Goal: Use online tool/utility: Utilize a website feature to perform a specific function

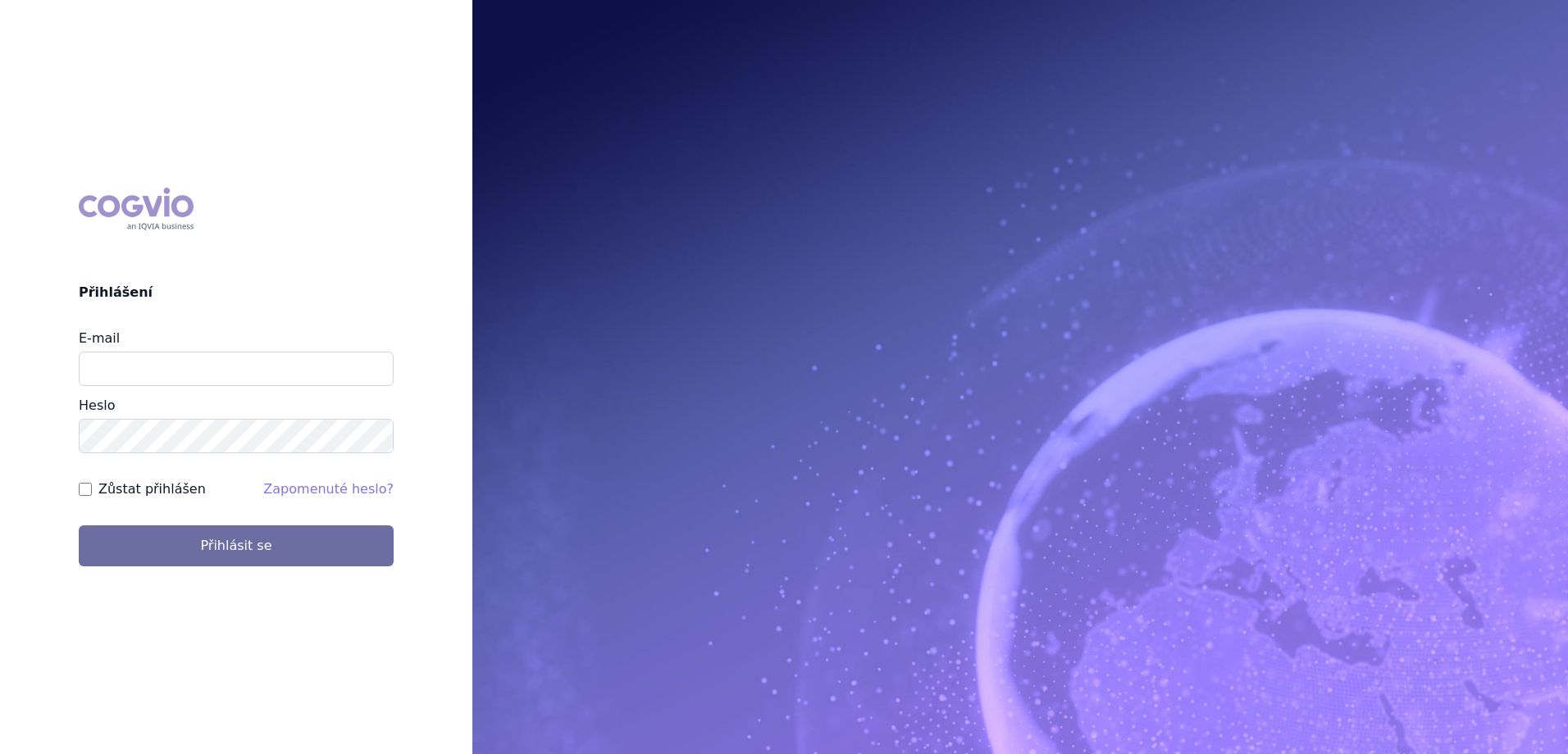
type input "[EMAIL_ADDRESS][PERSON_NAME][PERSON_NAME][DOMAIN_NAME]"
click at [78, 525] on button "Přihlásit se" at bounding box center [236, 546] width 315 height 41
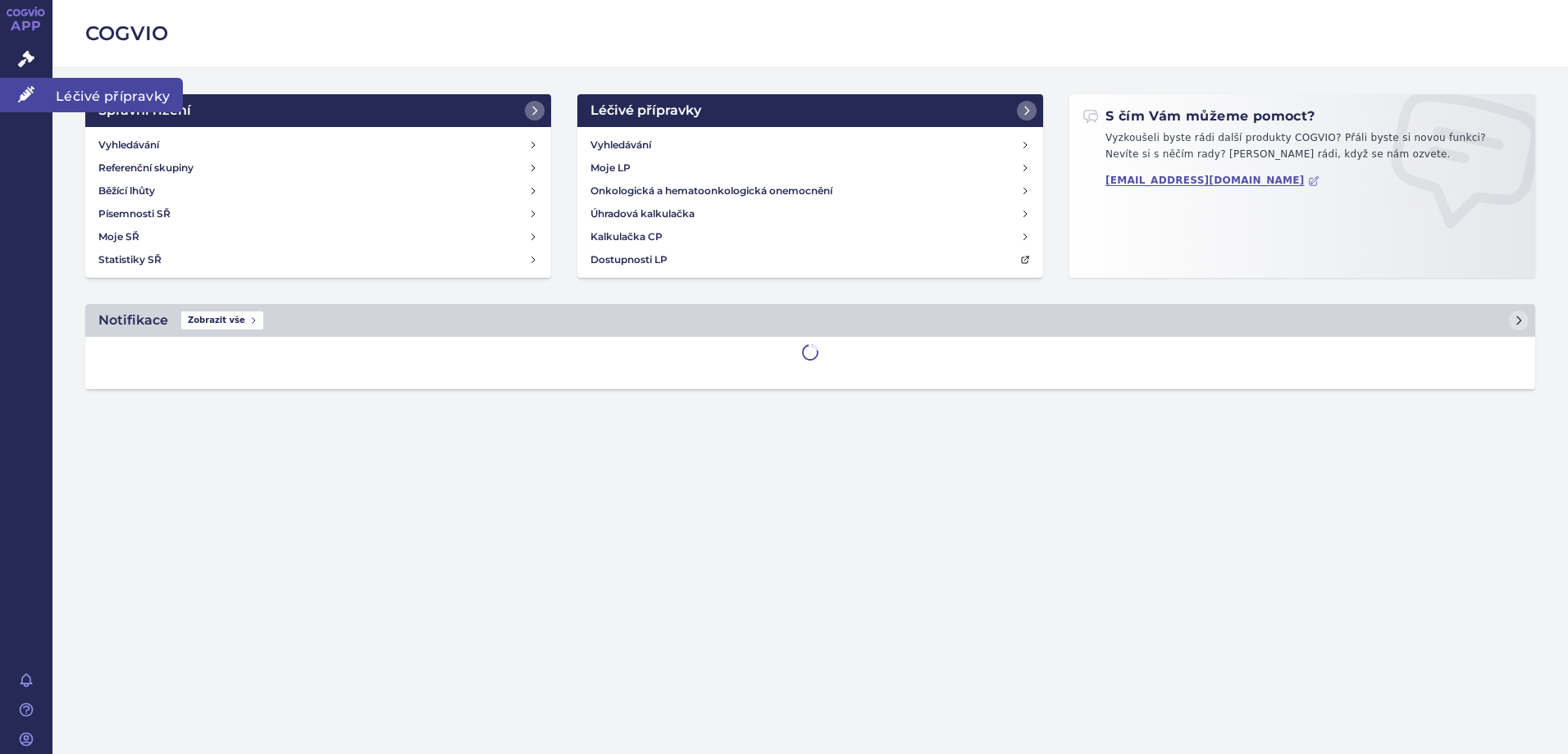
click at [114, 97] on span "Léčivé přípravky" at bounding box center [117, 95] width 130 height 34
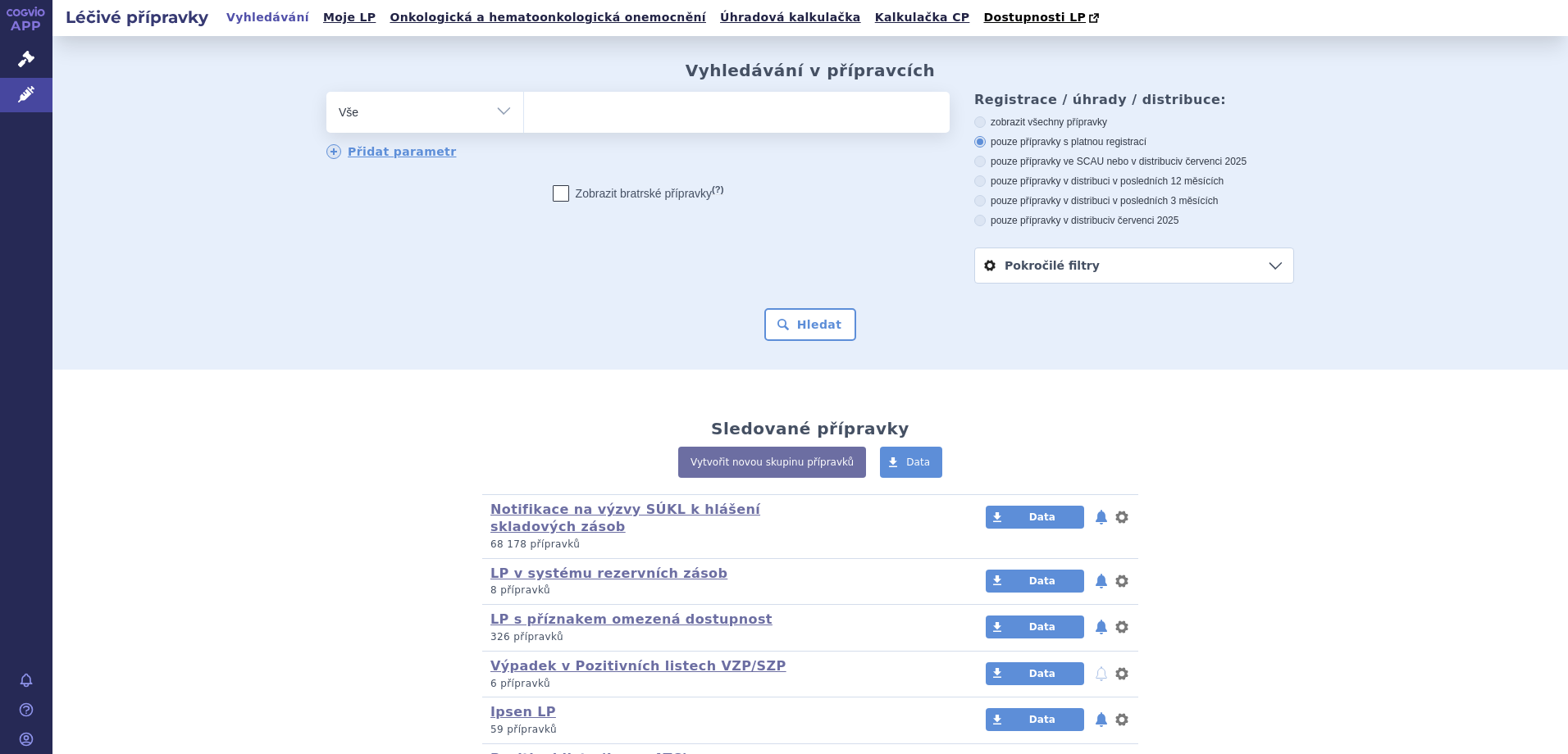
click at [748, 117] on ul at bounding box center [737, 109] width 426 height 34
click at [524, 117] on select at bounding box center [524, 111] width 1 height 41
click at [870, 24] on link "Kalkulačka CP" at bounding box center [922, 18] width 105 height 22
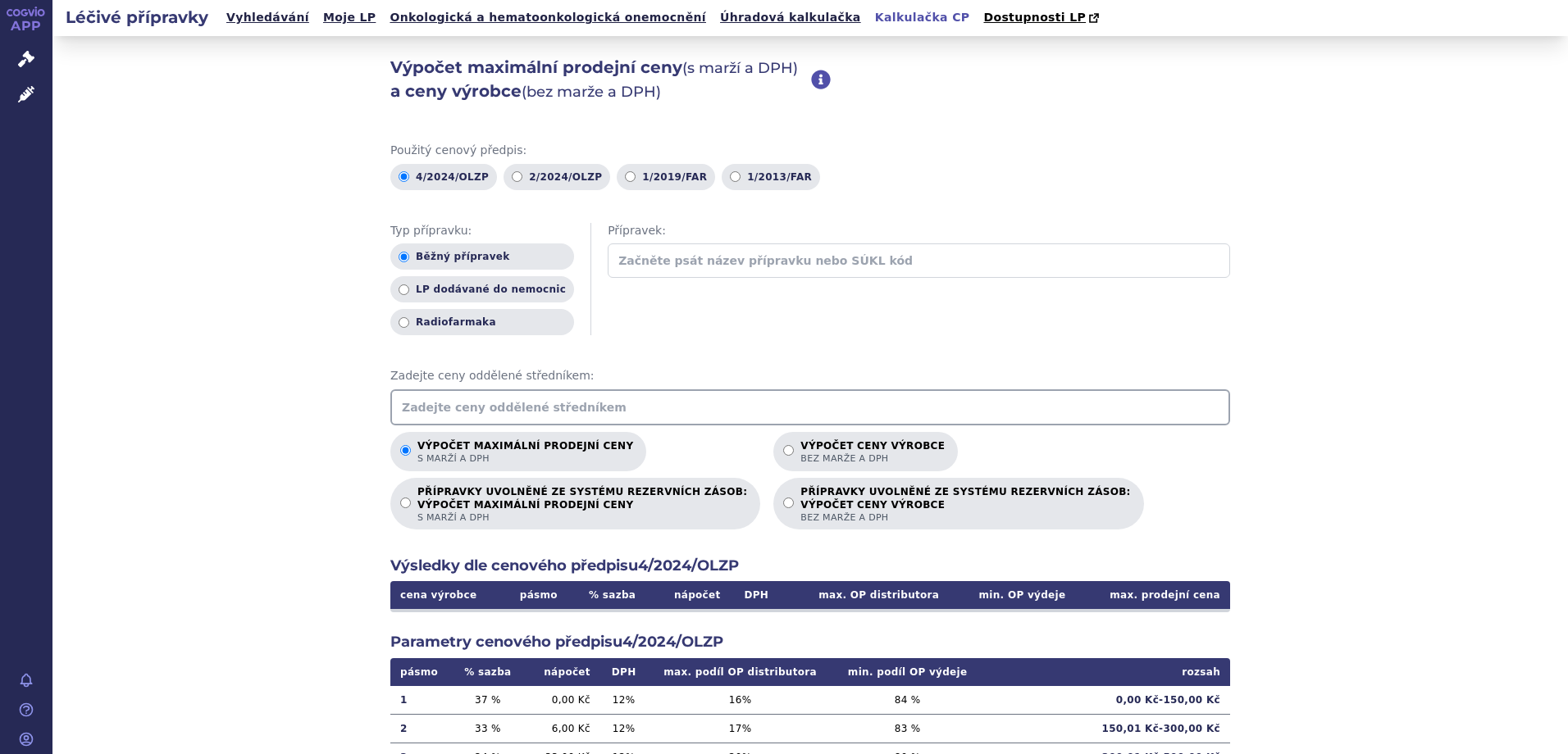
click at [611, 420] on input "text" at bounding box center [810, 408] width 839 height 36
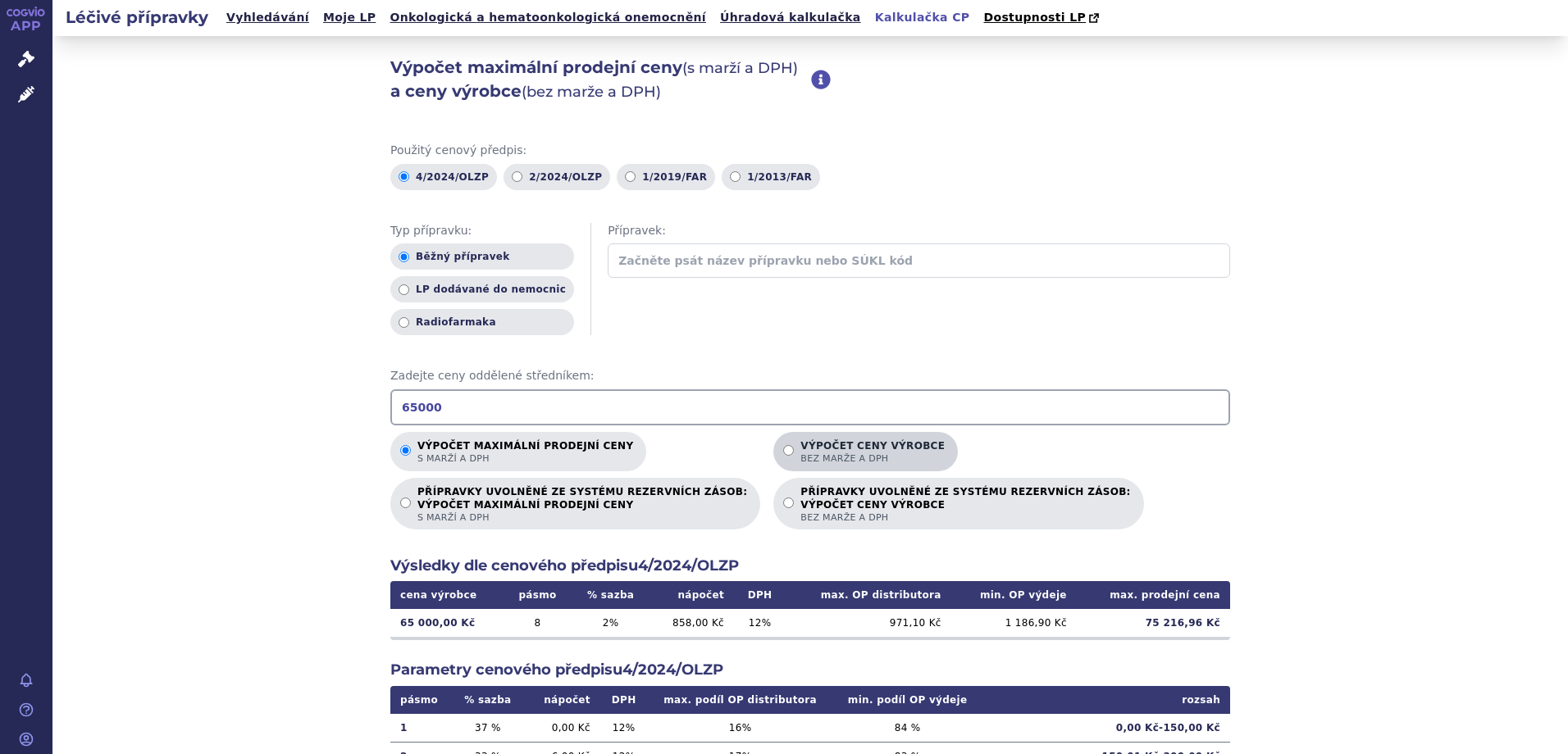
type input "65000"
click at [800, 458] on span "bez marže a DPH" at bounding box center [873, 459] width 145 height 12
click at [783, 456] on input "Výpočet ceny výrobce bez marže a DPH" at bounding box center [788, 450] width 11 height 11
radio input "true"
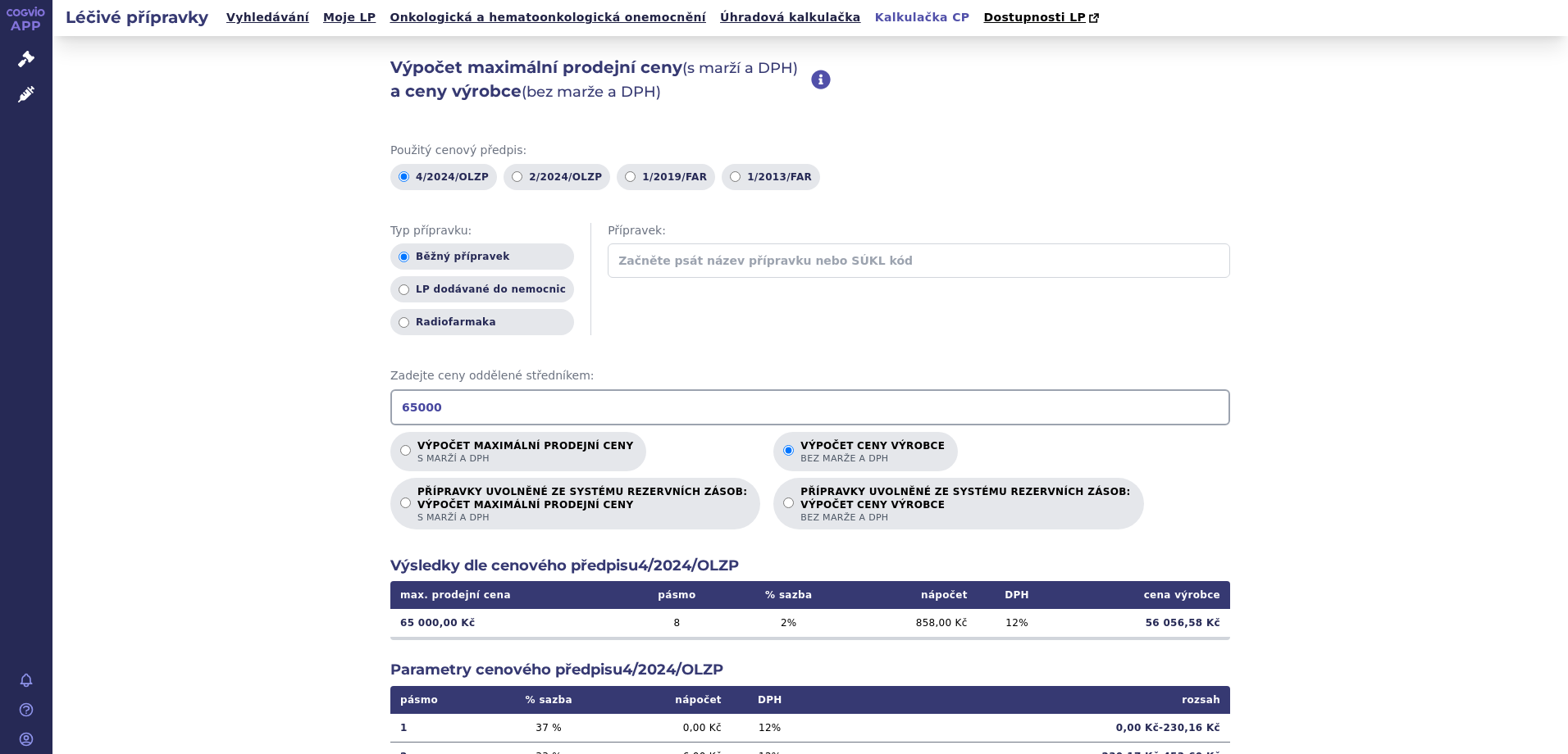
click at [285, 396] on div "Výpočet maximální prodejní ceny (s marží a DPH) a ceny výrobce (bez marže a DPH…" at bounding box center [810, 514] width 1515 height 957
